Goal: Information Seeking & Learning: Learn about a topic

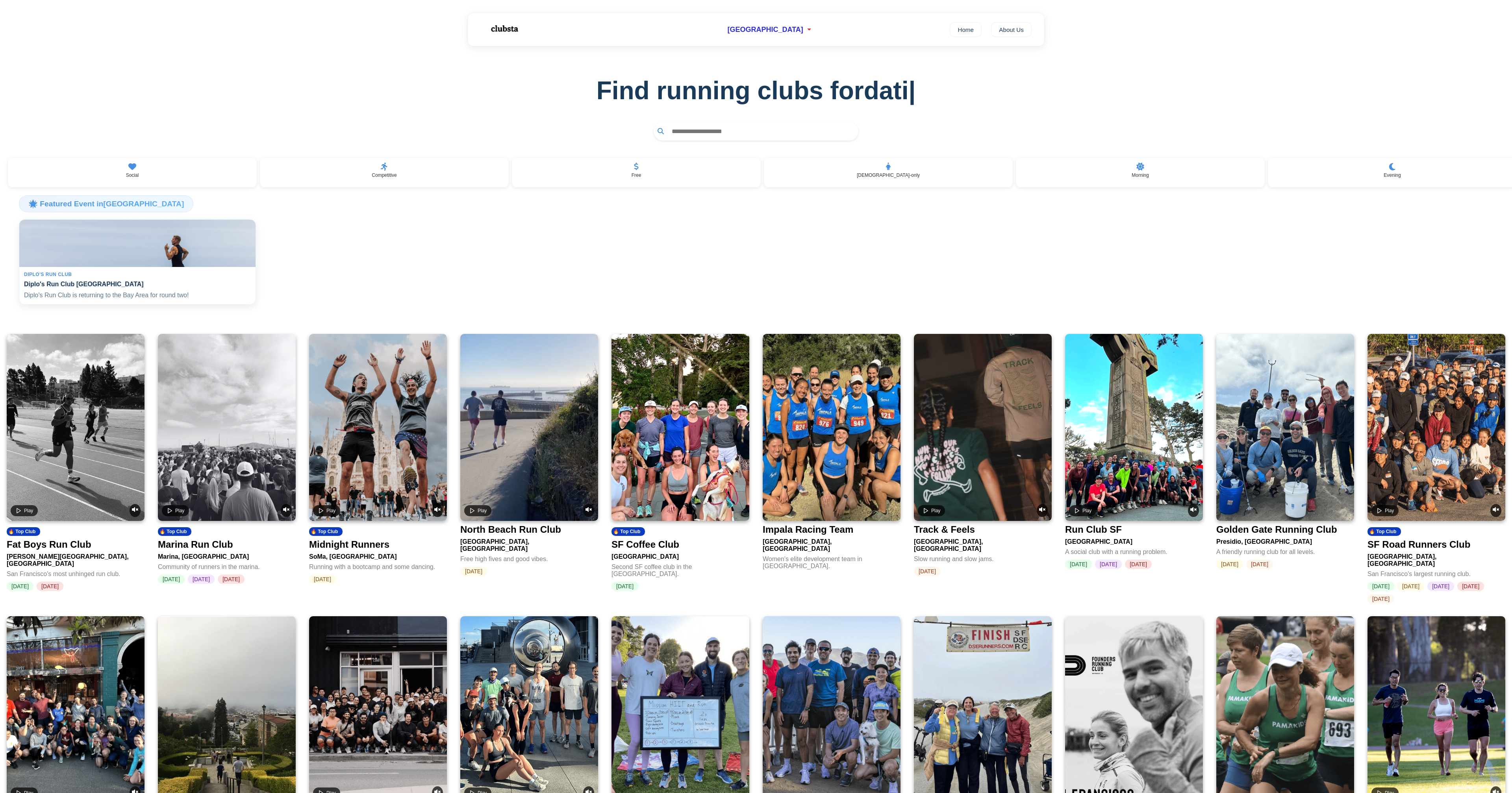
click at [150, 276] on div "Diplo's Run Club" at bounding box center [137, 274] width 227 height 5
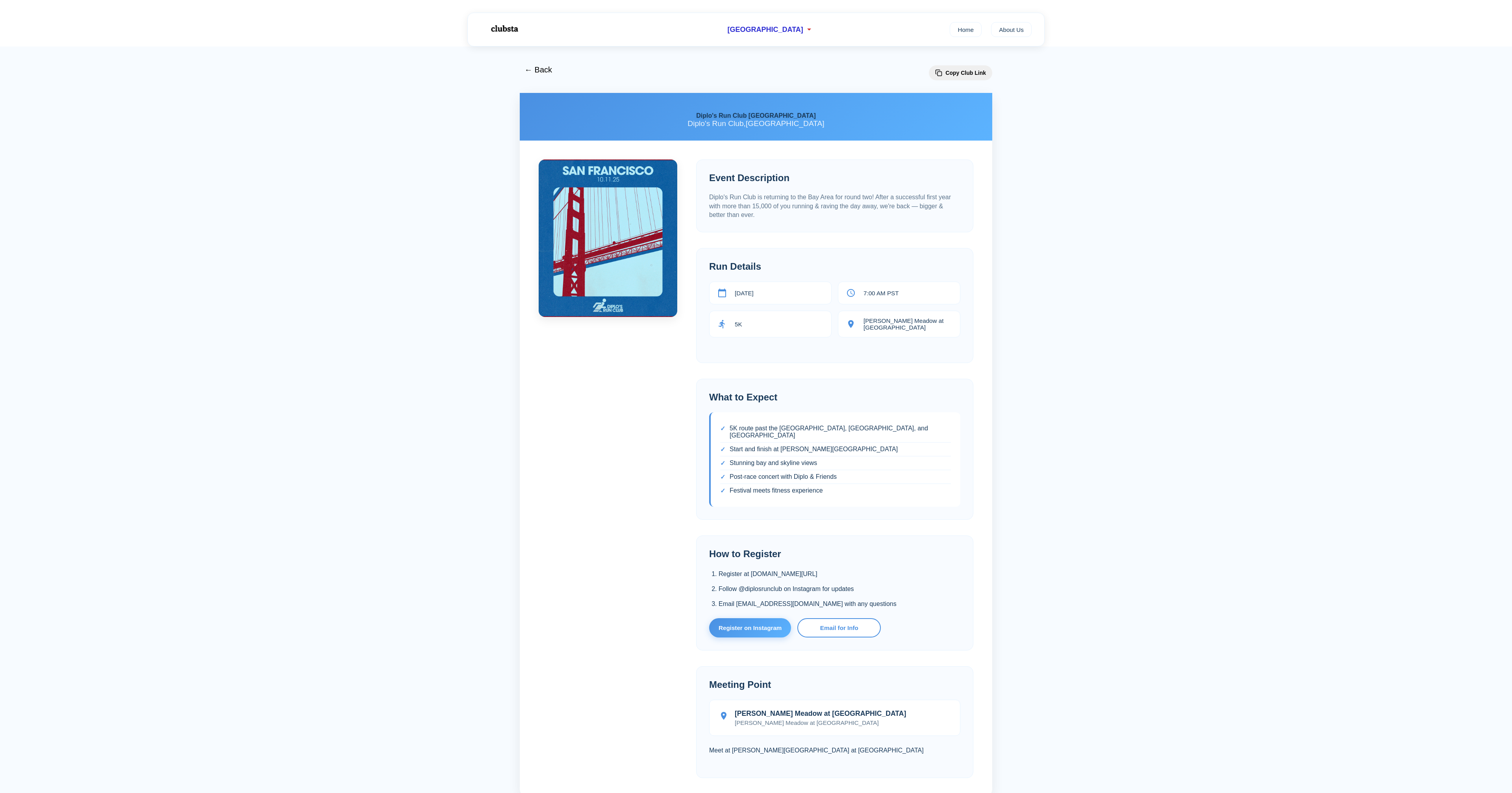
scroll to position [1, 0]
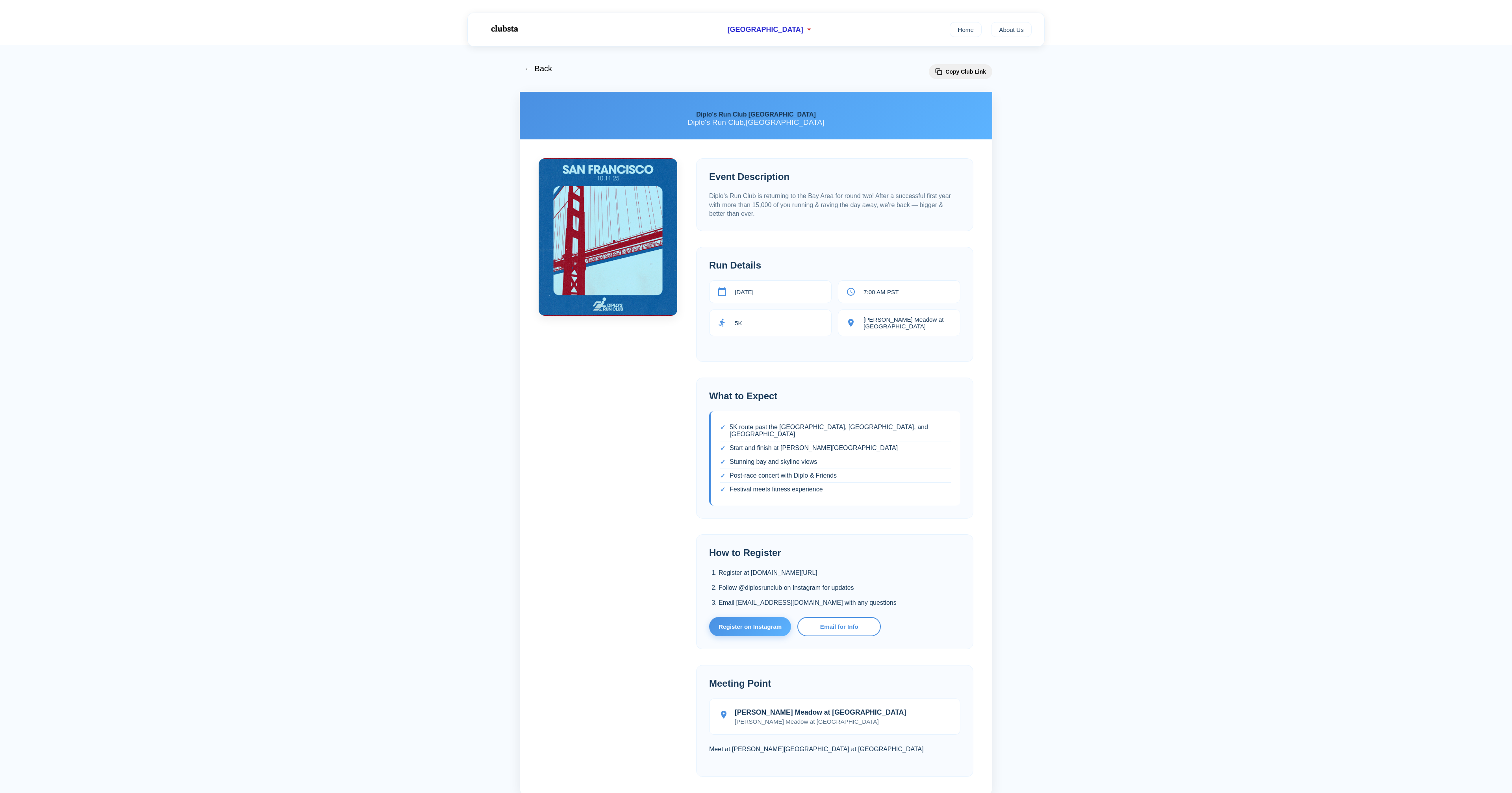
click at [273, 78] on div "← Back Copy Club Link Diplo's Run Club San Francisco Diplo's Run Club , [GEOGRA…" at bounding box center [756, 454] width 1512 height 818
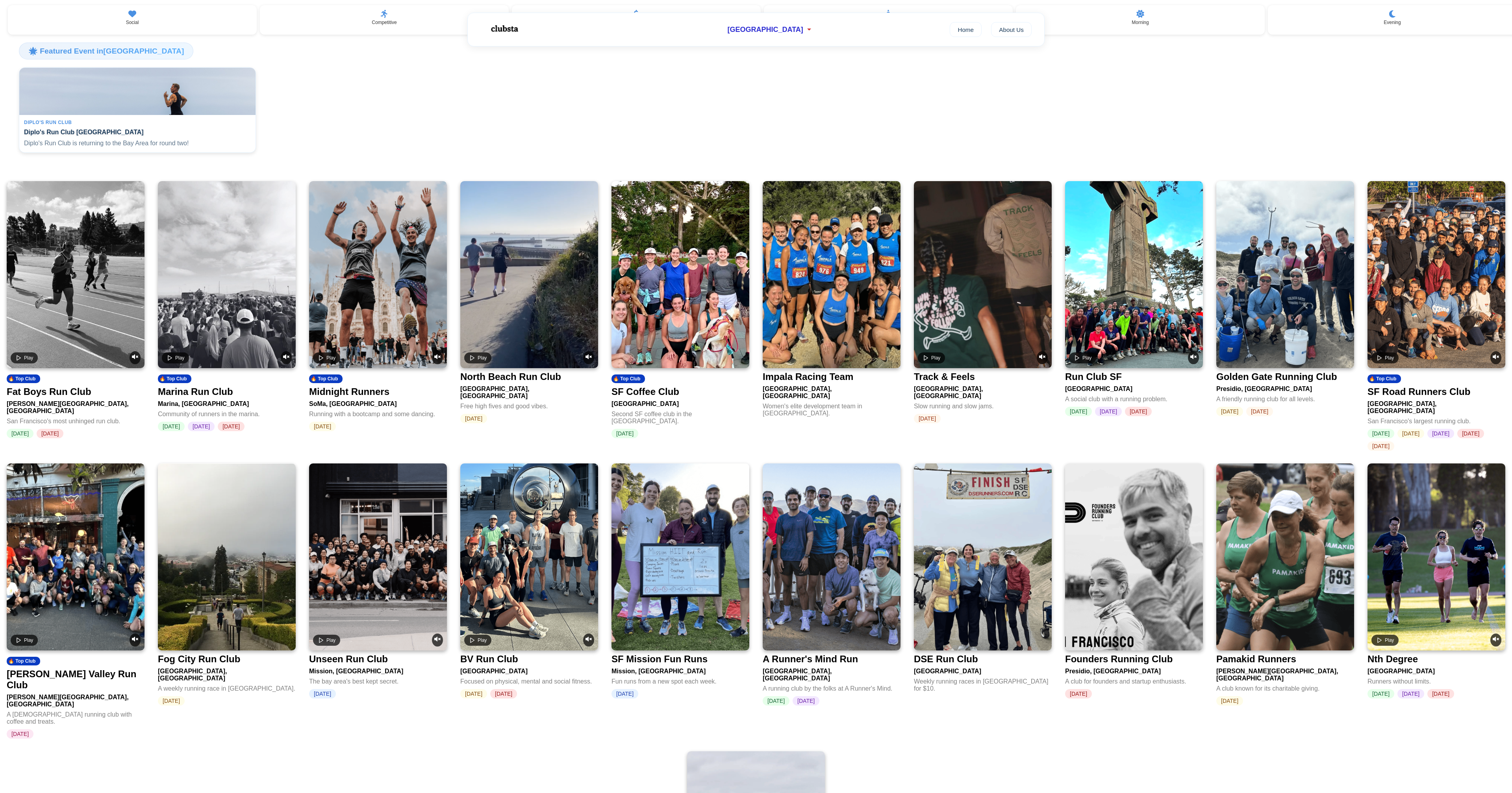
scroll to position [155, 0]
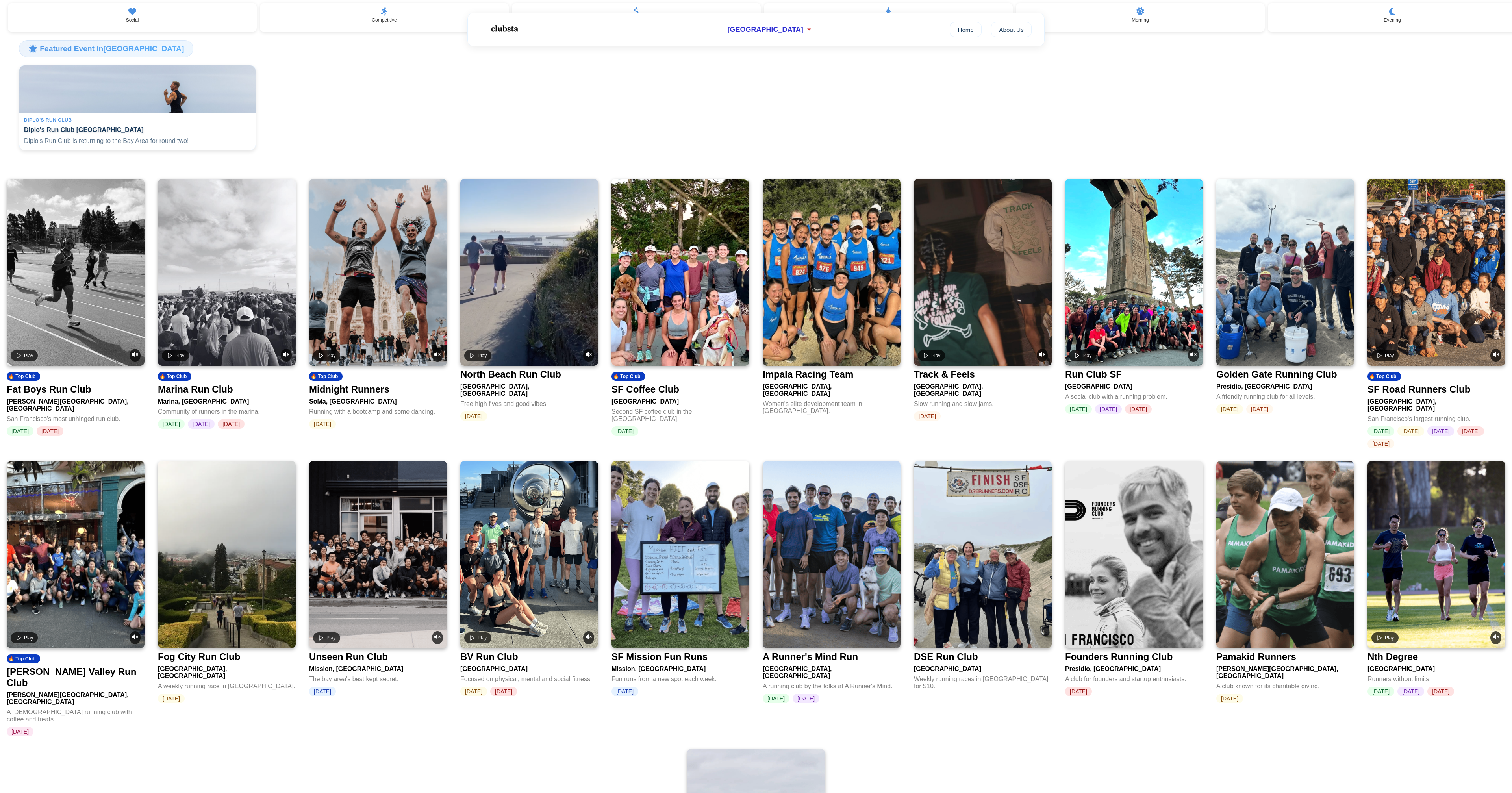
click at [35, 395] on div "Fat Boys Run Club" at bounding box center [49, 389] width 85 height 11
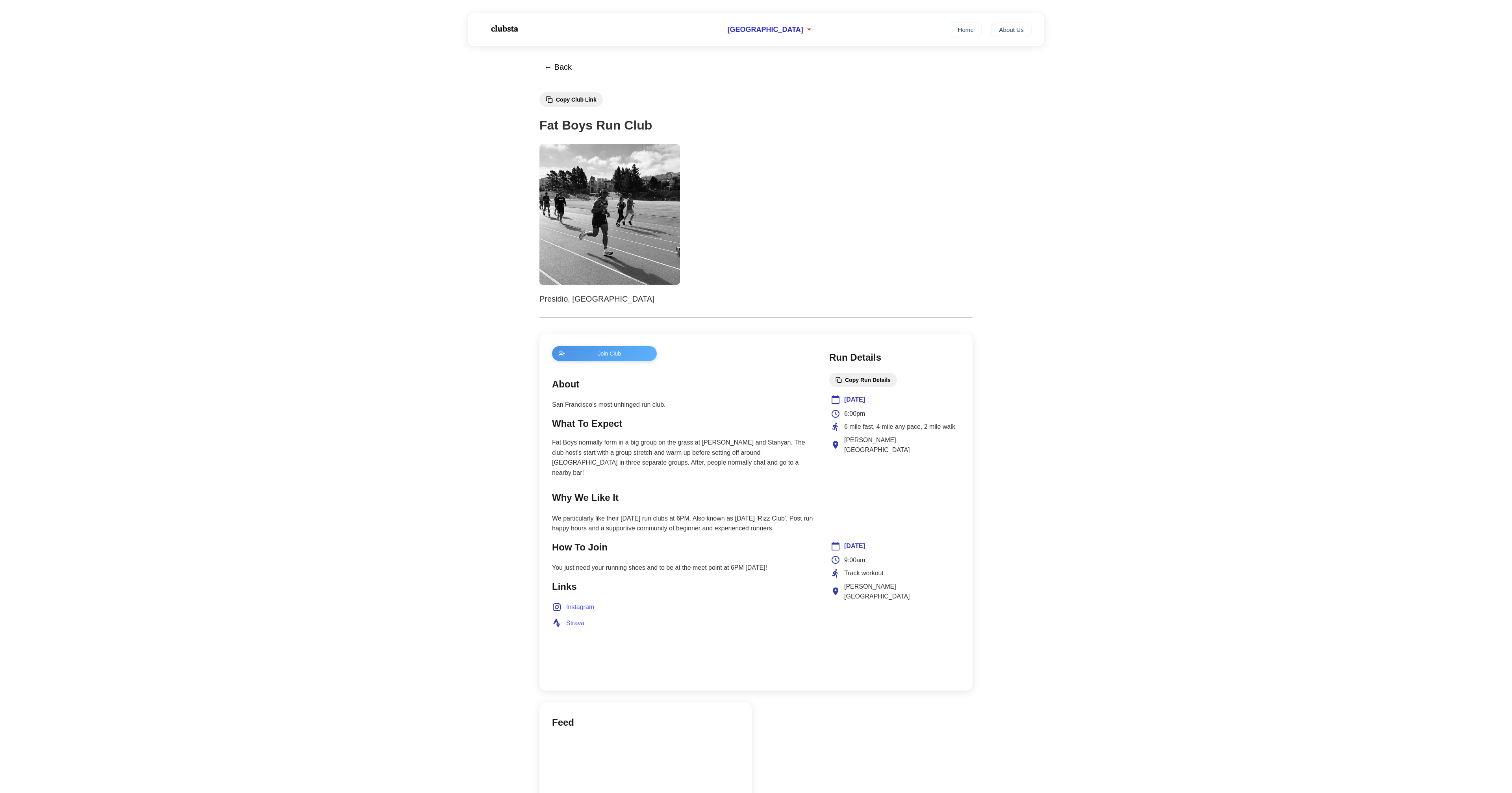
scroll to position [5, 0]
click at [1226, 150] on main "← Back Copy Club Link Fat Boys Run Club Presidio, San Francisco Join Club About…" at bounding box center [756, 504] width 1512 height 926
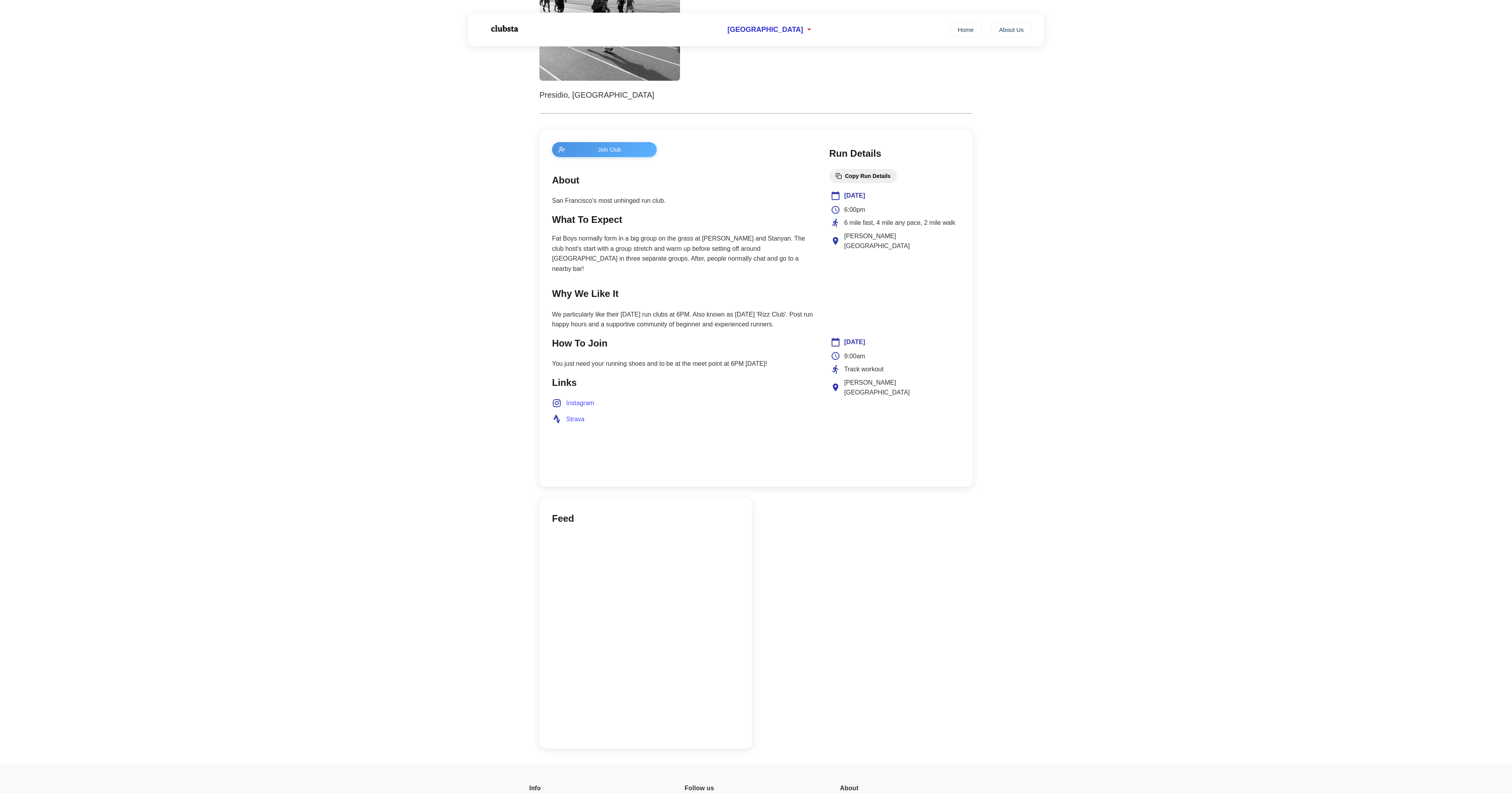
scroll to position [217, 0]
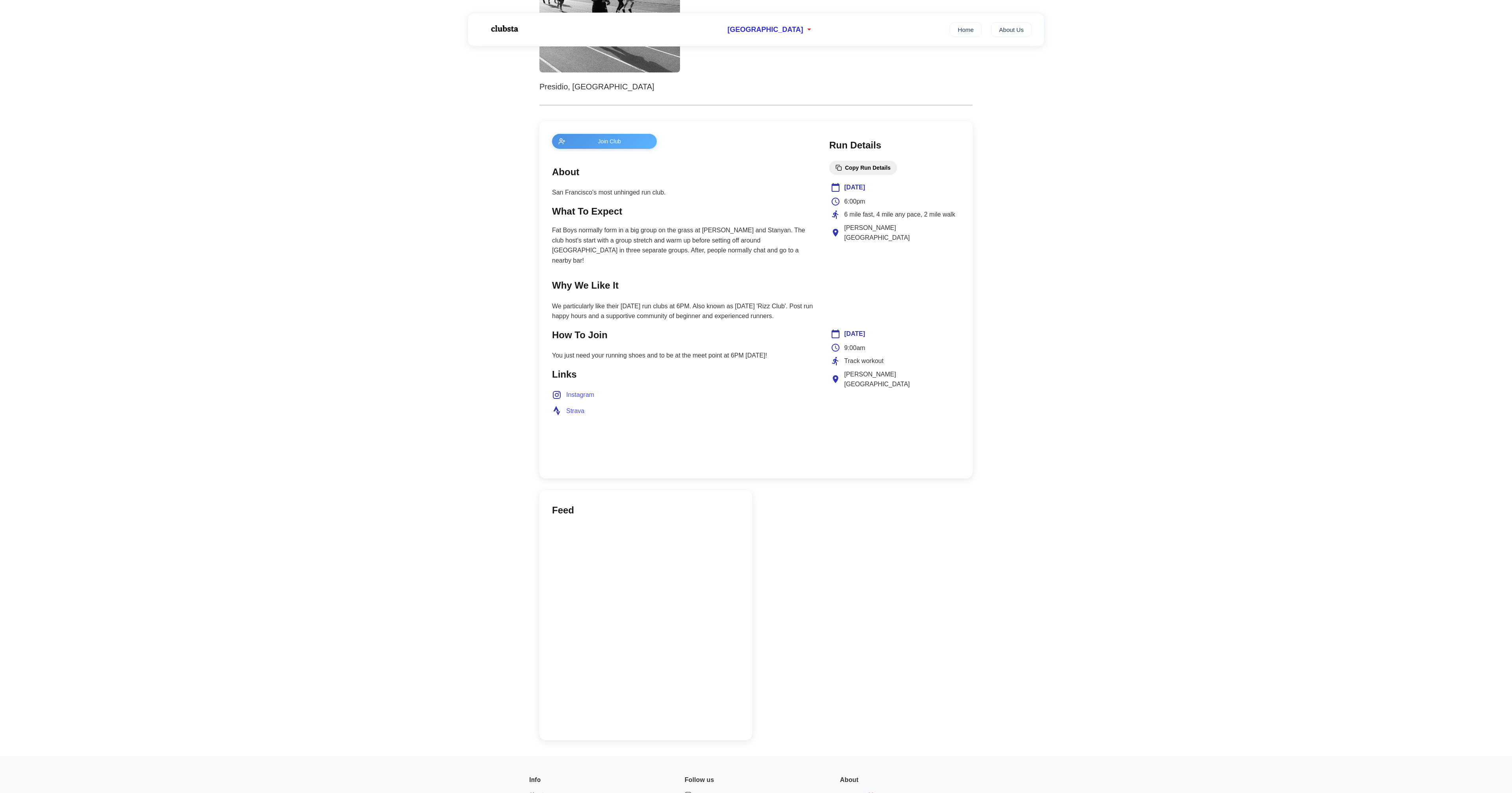
click at [1072, 253] on main "← Back Copy Club Link Fat Boys Run Club Presidio, San Francisco Join Club About…" at bounding box center [756, 293] width 1512 height 926
